Goal: Information Seeking & Learning: Learn about a topic

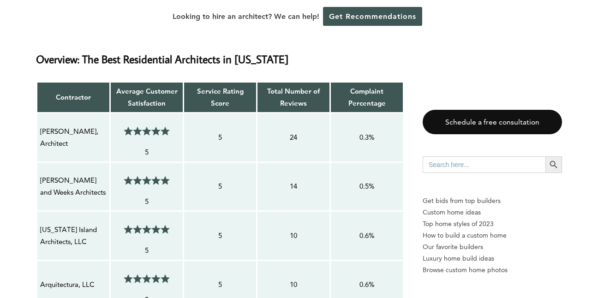
scroll to position [781, 0]
drag, startPoint x: 73, startPoint y: 132, endPoint x: 31, endPoint y: 122, distance: 43.7
drag, startPoint x: 31, startPoint y: 122, endPoint x: 52, endPoint y: 122, distance: 20.8
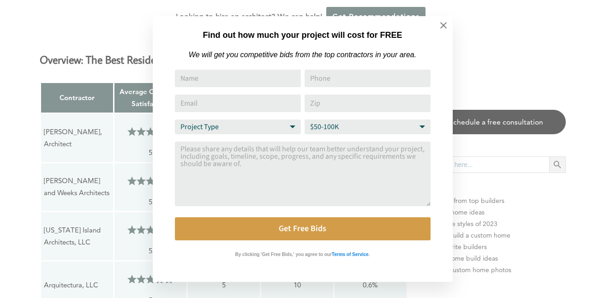
drag, startPoint x: 52, startPoint y: 122, endPoint x: 17, endPoint y: 110, distance: 36.6
click at [17, 110] on div "Find out how much your project will cost for FREE We will get you competitive b…" at bounding box center [302, 149] width 605 height 298
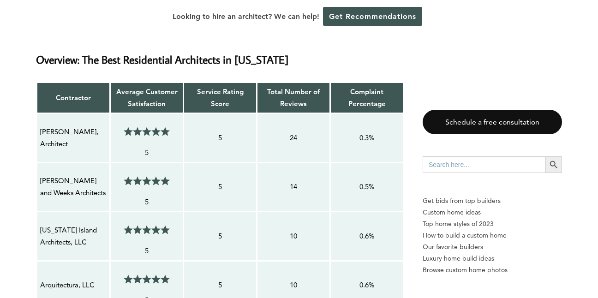
drag, startPoint x: 67, startPoint y: 133, endPoint x: 38, endPoint y: 119, distance: 32.4
click at [38, 119] on td "[PERSON_NAME], Architect" at bounding box center [73, 138] width 73 height 49
drag, startPoint x: 38, startPoint y: 119, endPoint x: 50, endPoint y: 120, distance: 11.6
drag, startPoint x: 77, startPoint y: 177, endPoint x: 48, endPoint y: 168, distance: 30.5
click at [48, 175] on p "[PERSON_NAME] and Weeks Architects" at bounding box center [73, 187] width 66 height 24
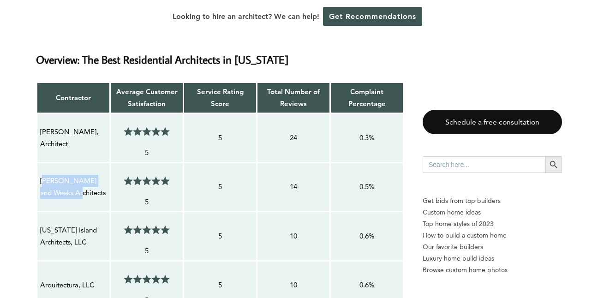
drag, startPoint x: 48, startPoint y: 168, endPoint x: 66, endPoint y: 181, distance: 23.2
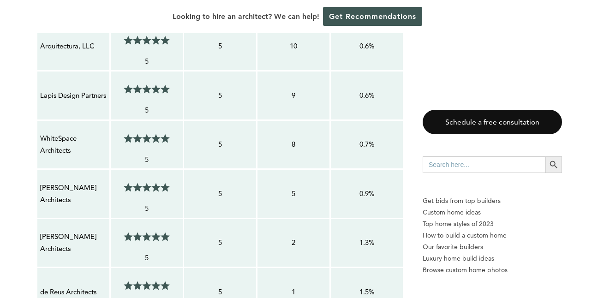
scroll to position [1019, 0]
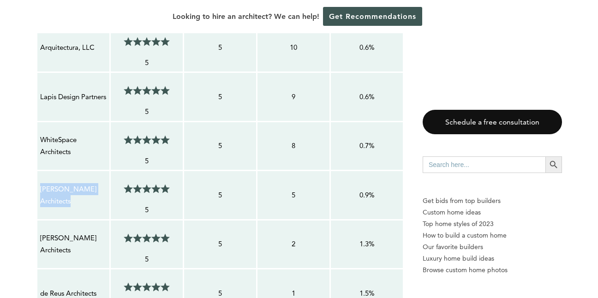
drag, startPoint x: 77, startPoint y: 189, endPoint x: 40, endPoint y: 175, distance: 39.7
click at [40, 183] on div "[PERSON_NAME] Architects" at bounding box center [73, 195] width 67 height 25
drag, startPoint x: 40, startPoint y: 175, endPoint x: 54, endPoint y: 174, distance: 13.9
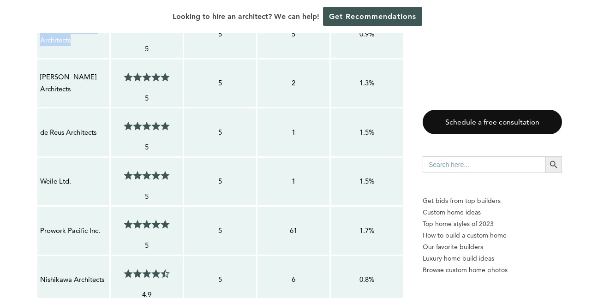
scroll to position [1180, 0]
drag, startPoint x: 101, startPoint y: 120, endPoint x: 39, endPoint y: 110, distance: 62.2
click at [39, 110] on td "de Reus Architects" at bounding box center [73, 132] width 73 height 49
drag, startPoint x: 39, startPoint y: 110, endPoint x: 55, endPoint y: 115, distance: 16.9
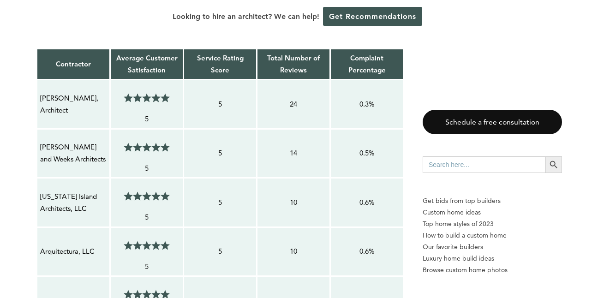
scroll to position [825, 0]
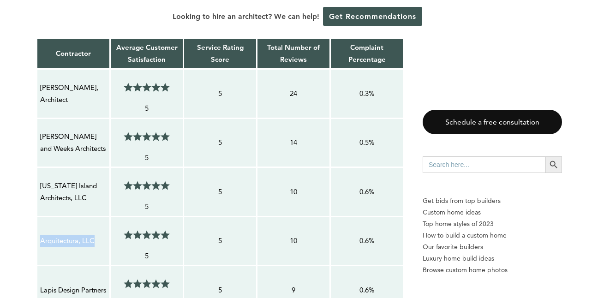
drag, startPoint x: 95, startPoint y: 227, endPoint x: 42, endPoint y: 218, distance: 53.0
click at [42, 218] on td "Arquitectura, LLC" at bounding box center [73, 240] width 73 height 49
drag, startPoint x: 42, startPoint y: 218, endPoint x: 51, endPoint y: 229, distance: 13.8
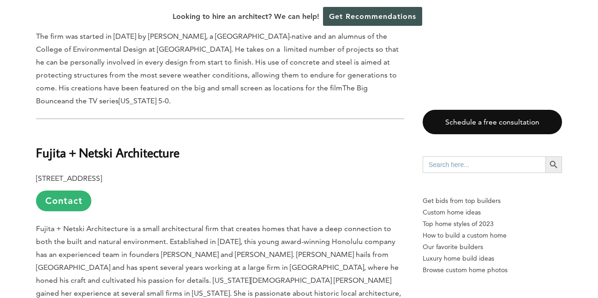
scroll to position [978, 0]
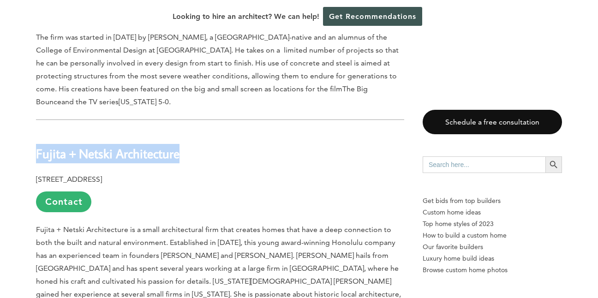
drag, startPoint x: 204, startPoint y: 146, endPoint x: 36, endPoint y: 138, distance: 168.7
click at [36, 138] on h2 "Fujita + Netski Architecture" at bounding box center [220, 147] width 368 height 32
drag, startPoint x: 36, startPoint y: 138, endPoint x: 46, endPoint y: 138, distance: 10.2
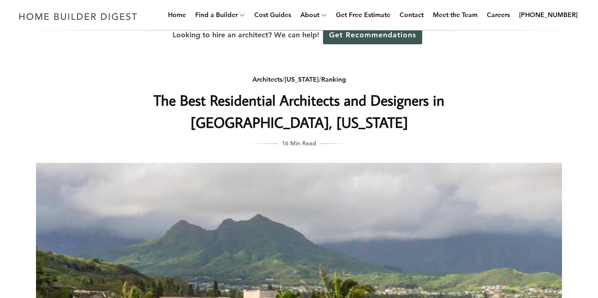
scroll to position [11, 0]
